Goal: Task Accomplishment & Management: Manage account settings

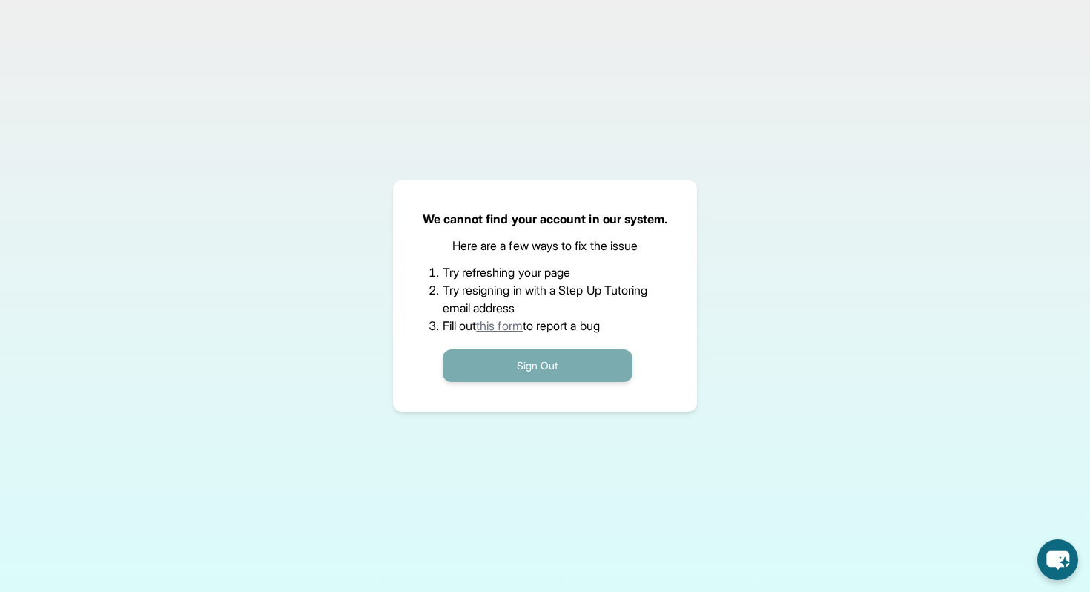
click at [531, 366] on button "Sign Out" at bounding box center [538, 365] width 190 height 33
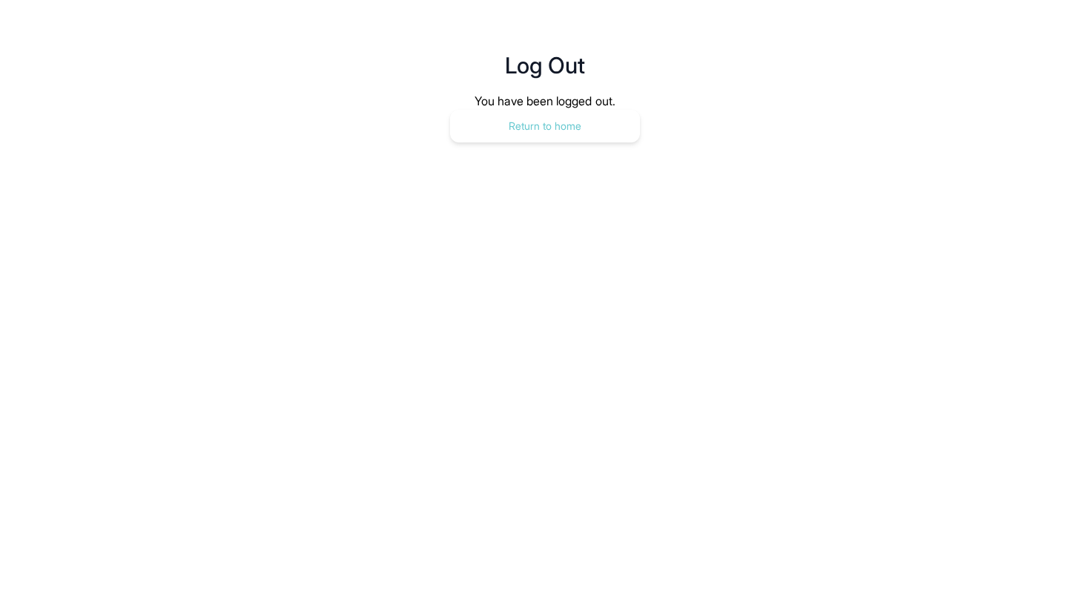
click at [573, 139] on button "Return to home" at bounding box center [545, 126] width 190 height 33
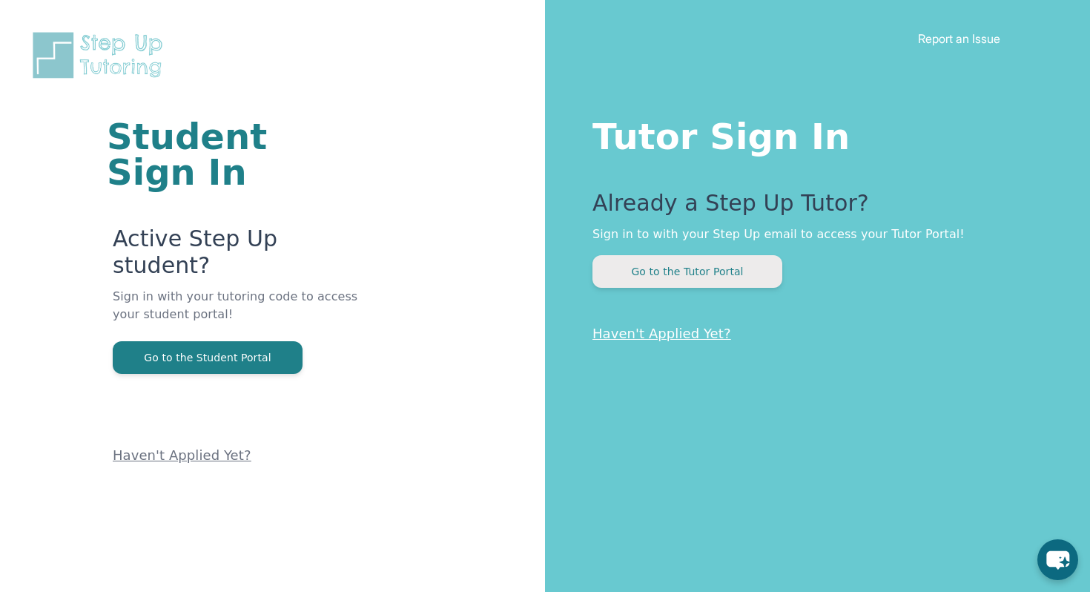
click at [616, 271] on button "Go to the Tutor Portal" at bounding box center [688, 271] width 190 height 33
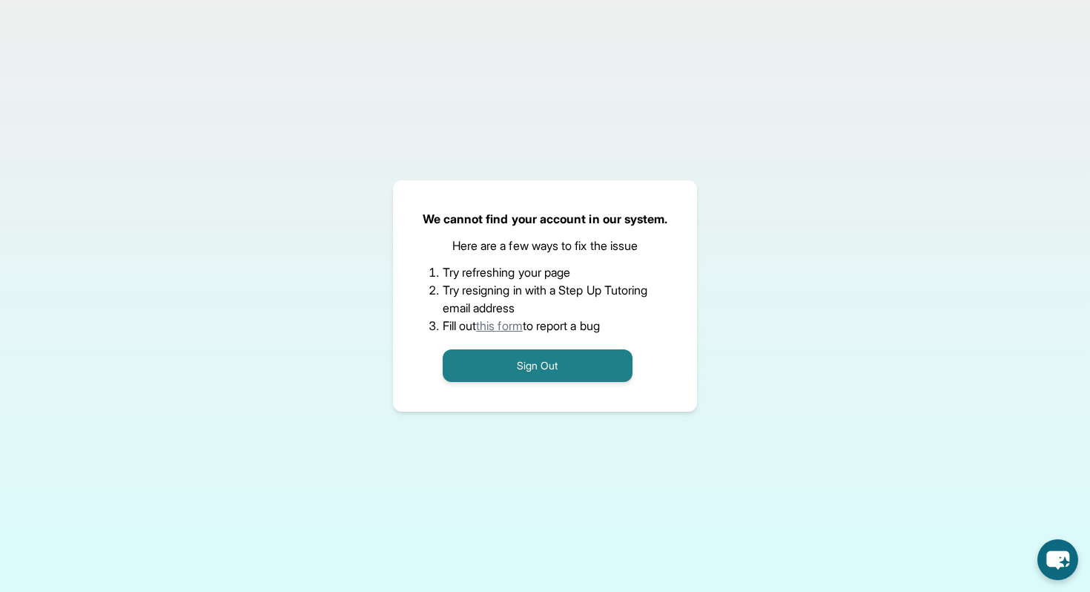
click at [517, 327] on link "this form" at bounding box center [499, 325] width 47 height 15
click at [471, 359] on button "Sign Out" at bounding box center [538, 365] width 190 height 33
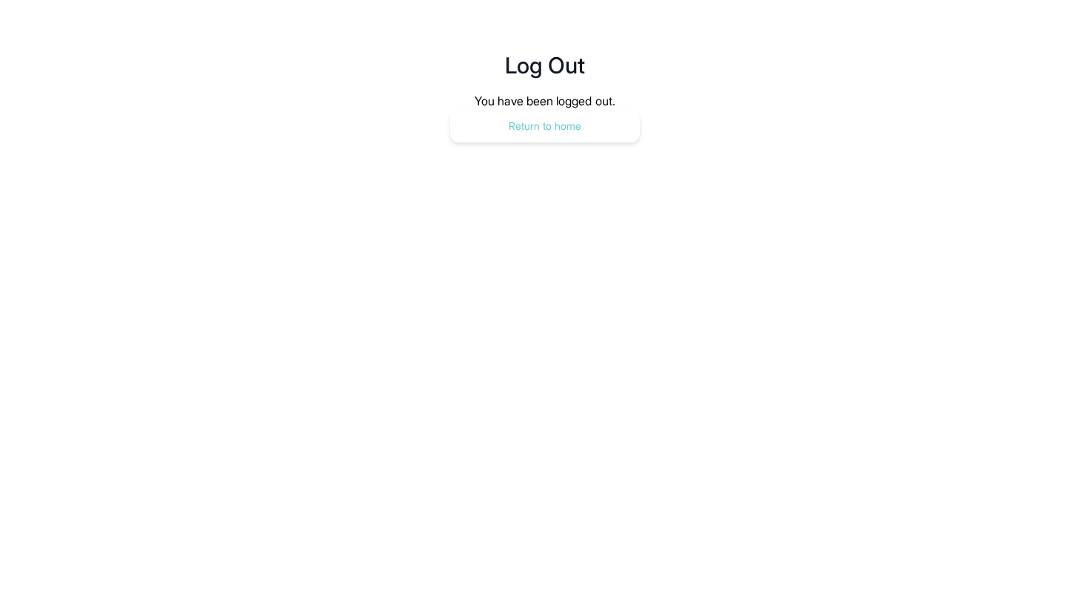
click at [591, 136] on button "Return to home" at bounding box center [545, 126] width 190 height 33
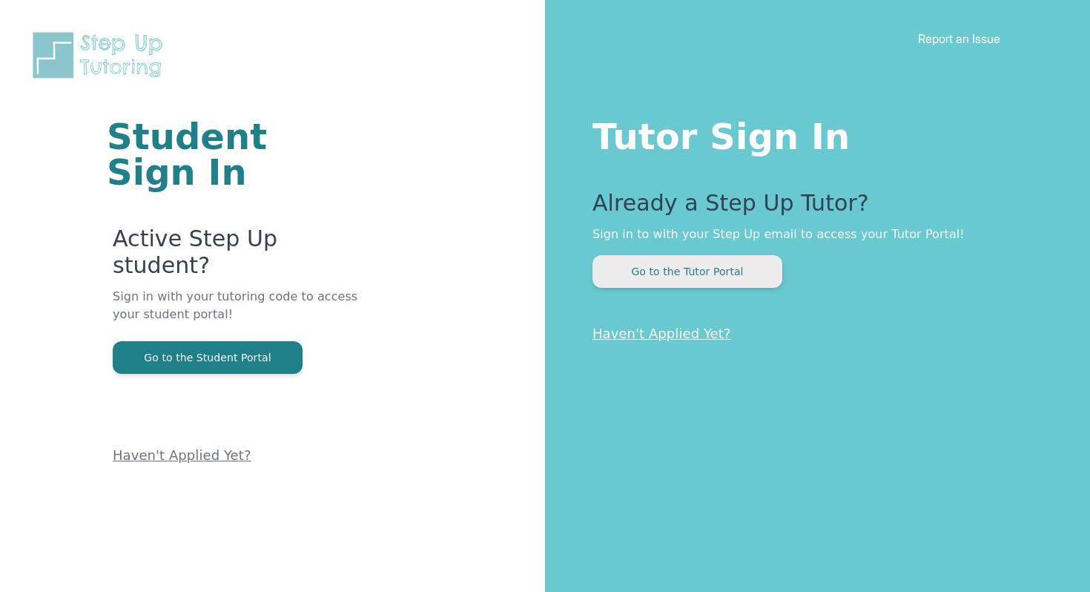
click at [661, 274] on button "Go to the Tutor Portal" at bounding box center [688, 271] width 190 height 33
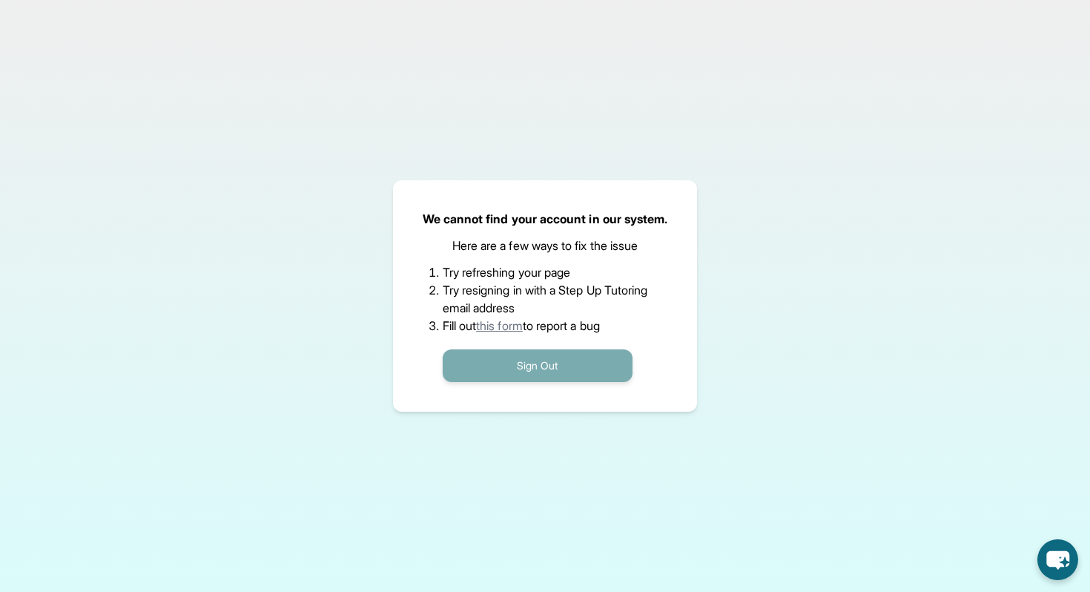
click at [520, 354] on button "Sign Out" at bounding box center [538, 365] width 190 height 33
